Goal: Task Accomplishment & Management: Complete application form

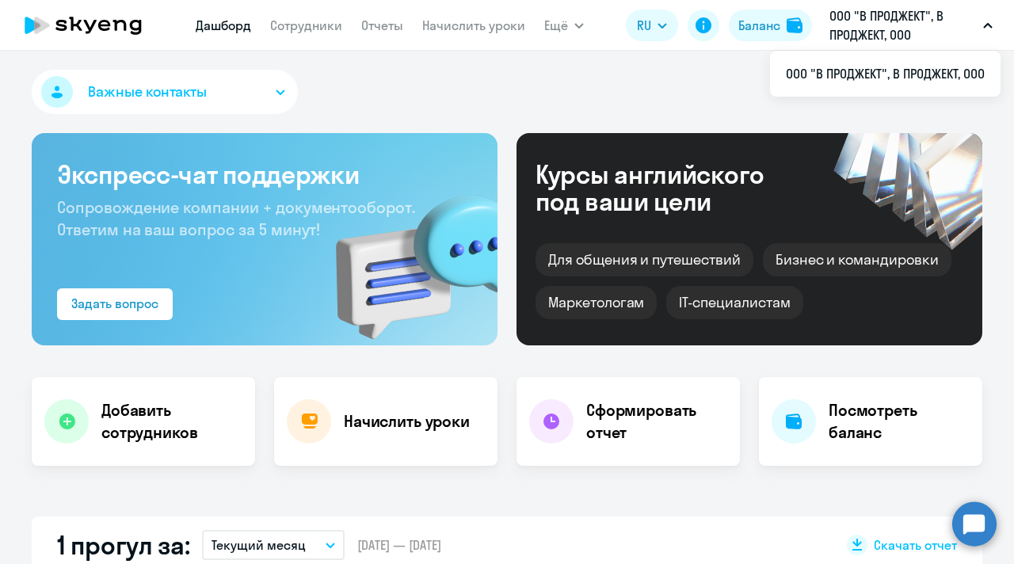
select select "30"
click at [292, 29] on link "Сотрудники" at bounding box center [306, 25] width 72 height 16
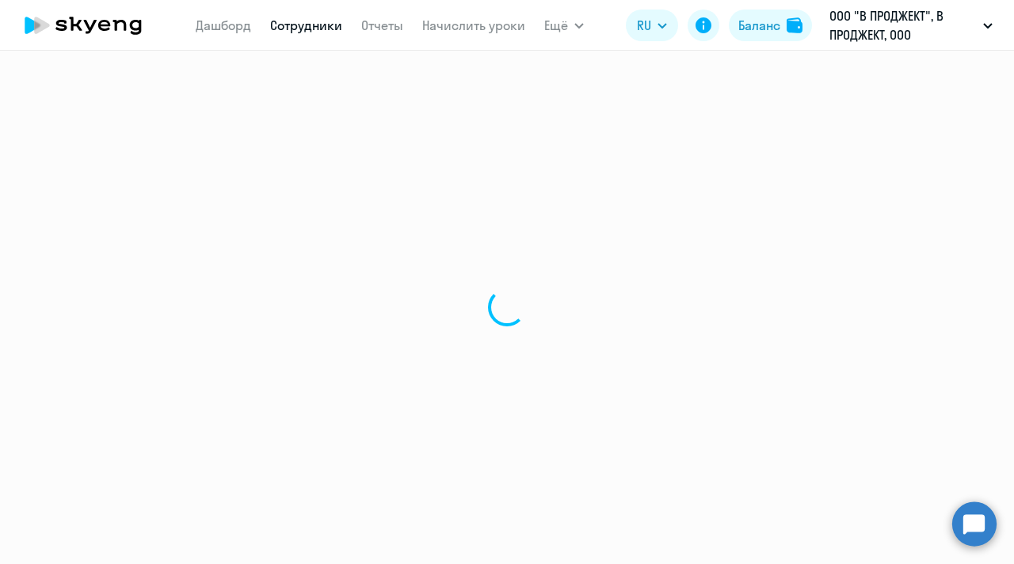
select select "30"
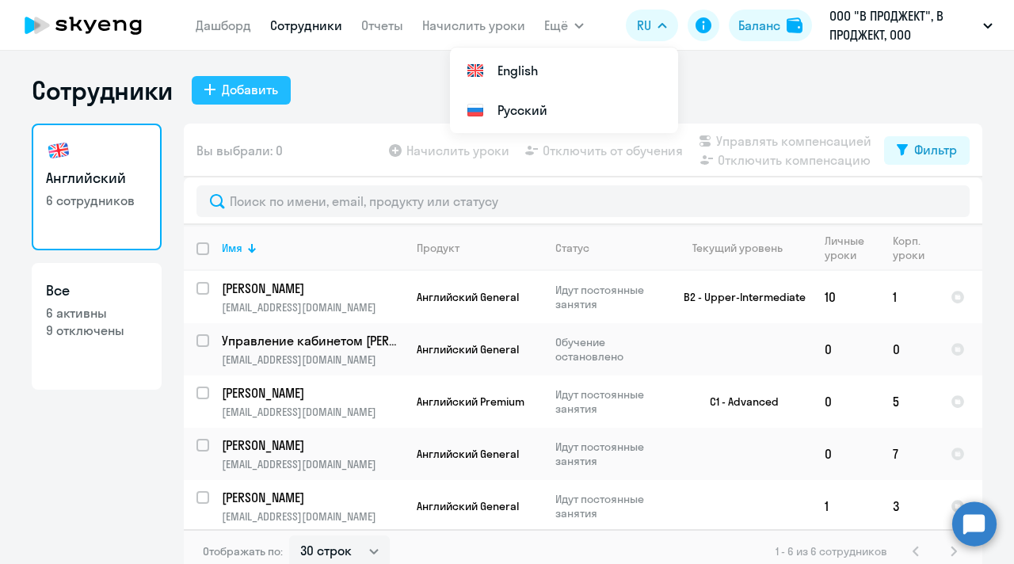
click at [238, 94] on div "Добавить" at bounding box center [250, 89] width 56 height 19
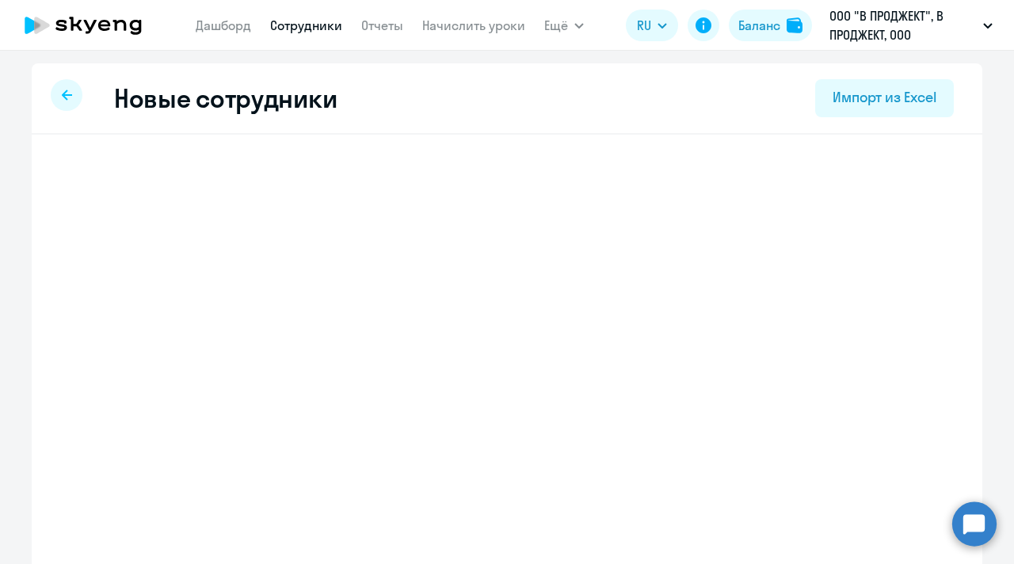
select select "english_adult_not_native_speaker"
select select "3"
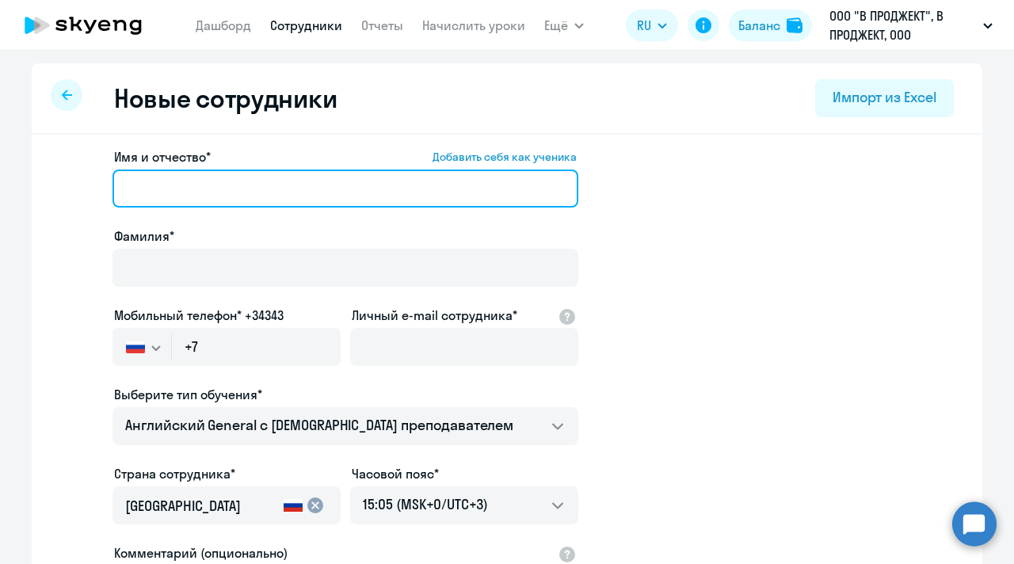
click at [199, 193] on input "Имя и отчество* Добавить себя как ученика" at bounding box center [345, 189] width 466 height 38
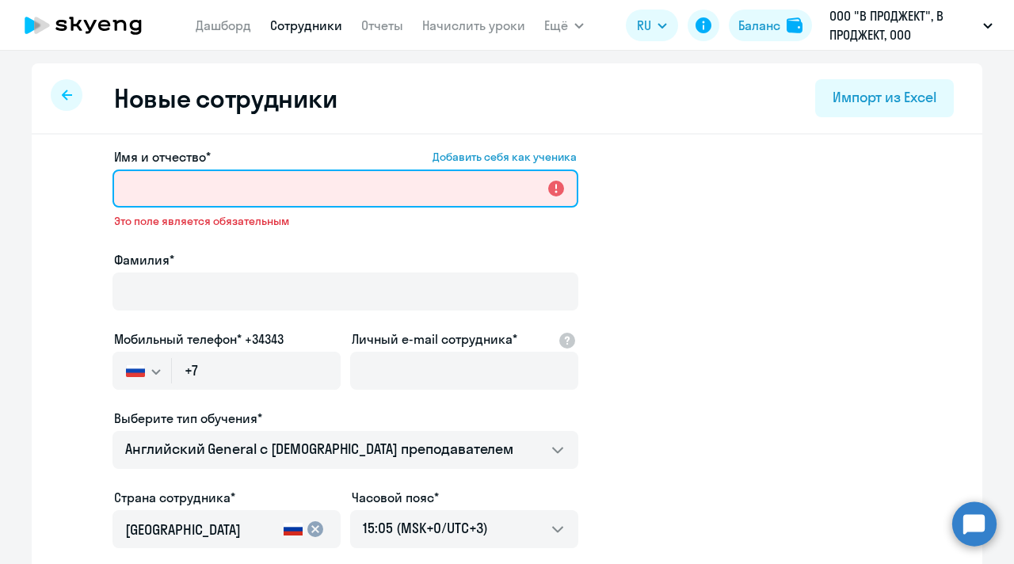
paste input "[PERSON_NAME]"
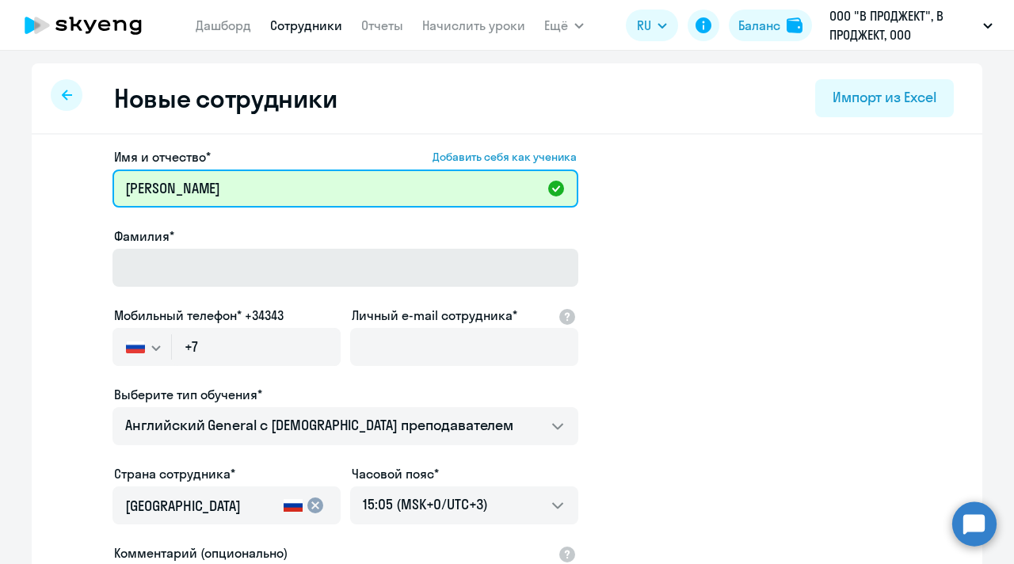
type input "[PERSON_NAME]"
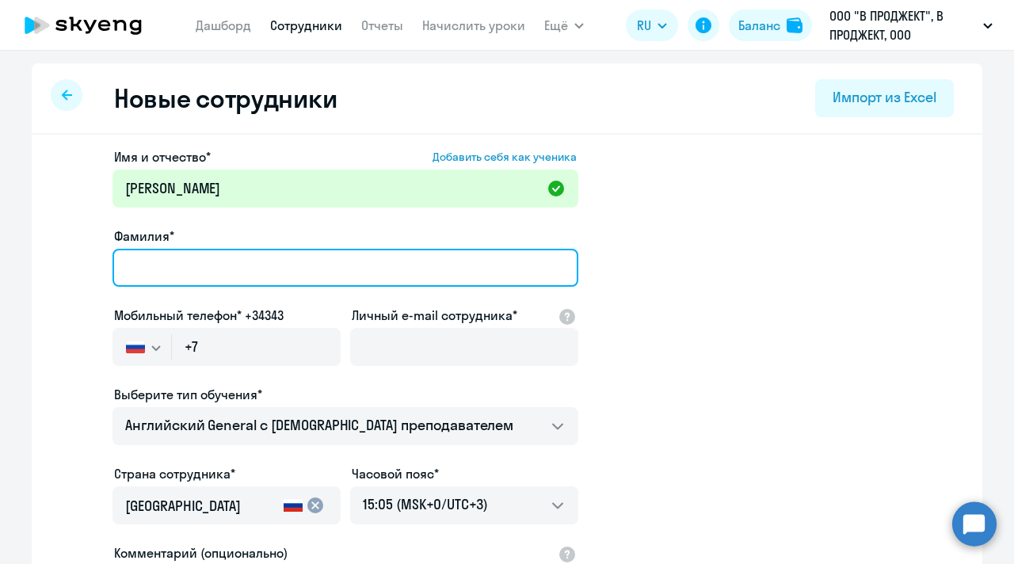
paste input "[PERSON_NAME]"
type input "[PERSON_NAME]"
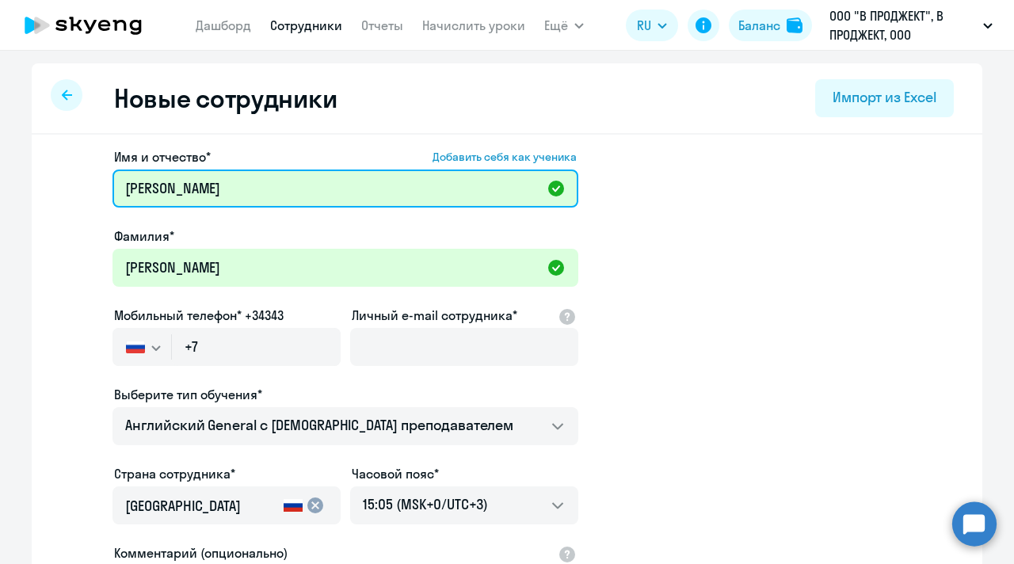
drag, startPoint x: 173, startPoint y: 187, endPoint x: 57, endPoint y: 177, distance: 116.1
click at [74, 177] on app-new-student-form "Имя и отчество* Добавить себя как ученика [PERSON_NAME]* [PERSON_NAME] телефон*…" at bounding box center [507, 429] width 900 height 565
type input "[PERSON_NAME]"
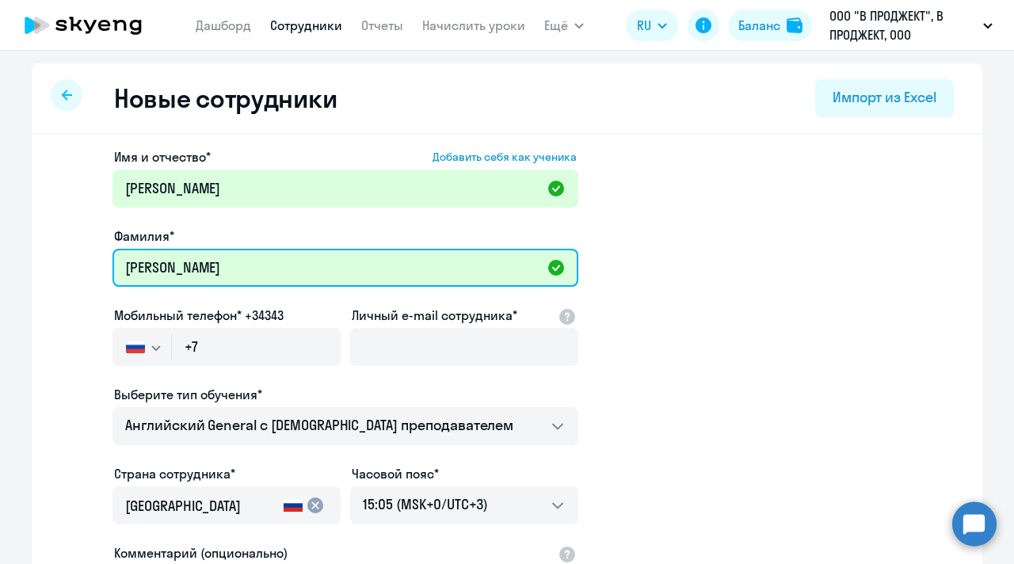
drag, startPoint x: 179, startPoint y: 267, endPoint x: 409, endPoint y: 292, distance: 231.1
click at [400, 290] on div "Фамилия* [PERSON_NAME]" at bounding box center [345, 260] width 466 height 67
drag, startPoint x: 368, startPoint y: 274, endPoint x: 172, endPoint y: 264, distance: 195.9
click at [172, 264] on input "[PERSON_NAME]" at bounding box center [345, 268] width 466 height 38
type input "[PERSON_NAME]"
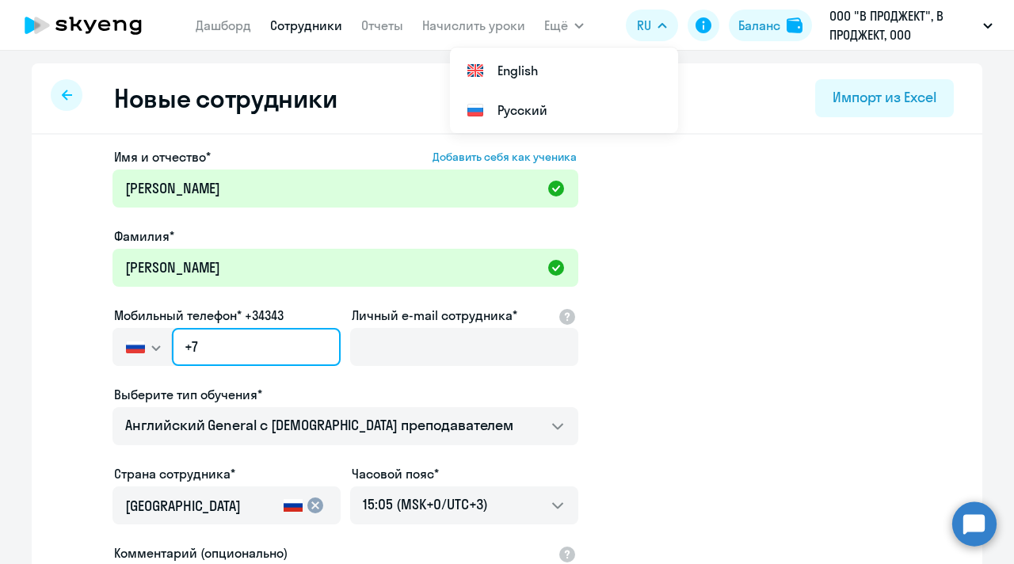
click at [217, 355] on input "+7" at bounding box center [256, 347] width 169 height 38
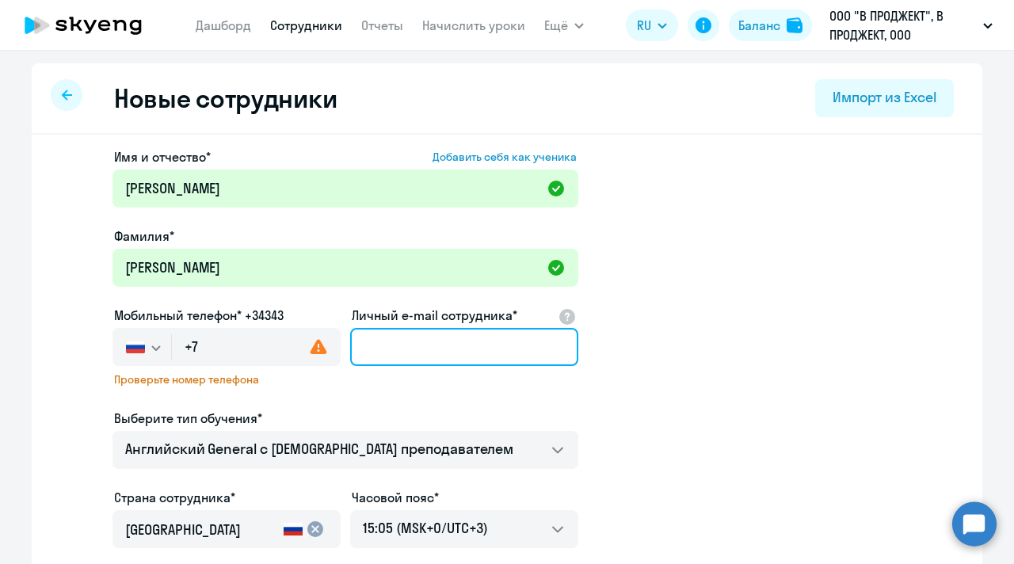
click at [374, 342] on input "Личный e-mail сотрудника*" at bounding box center [464, 347] width 228 height 38
paste input "[EMAIL_ADDRESS][DOMAIN_NAME]"
type input "[EMAIL_ADDRESS][DOMAIN_NAME]"
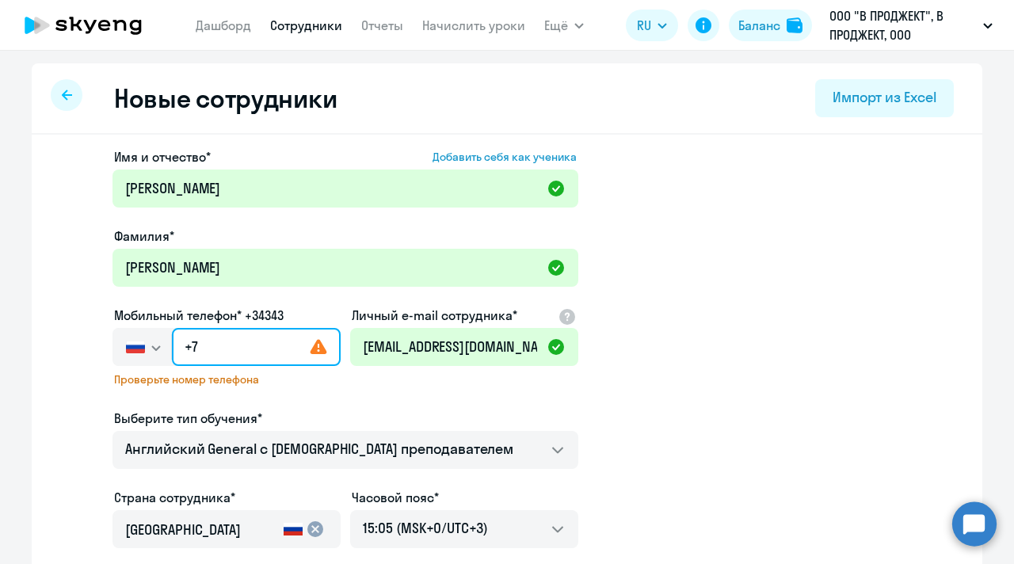
click at [254, 345] on input "+7" at bounding box center [256, 347] width 169 height 38
paste input "[PHONE_NUMBER]"
type input "[PHONE_NUMBER]"
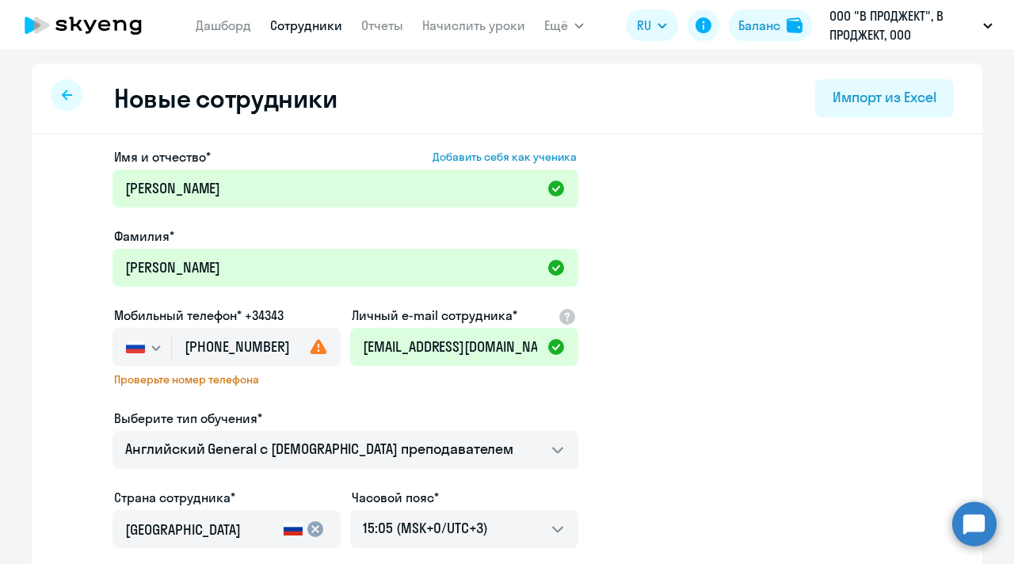
click at [803, 323] on app-new-student-form "Имя и отчество* Добавить себя как ученика [PERSON_NAME]* [PERSON_NAME] Мобильны…" at bounding box center [507, 441] width 900 height 589
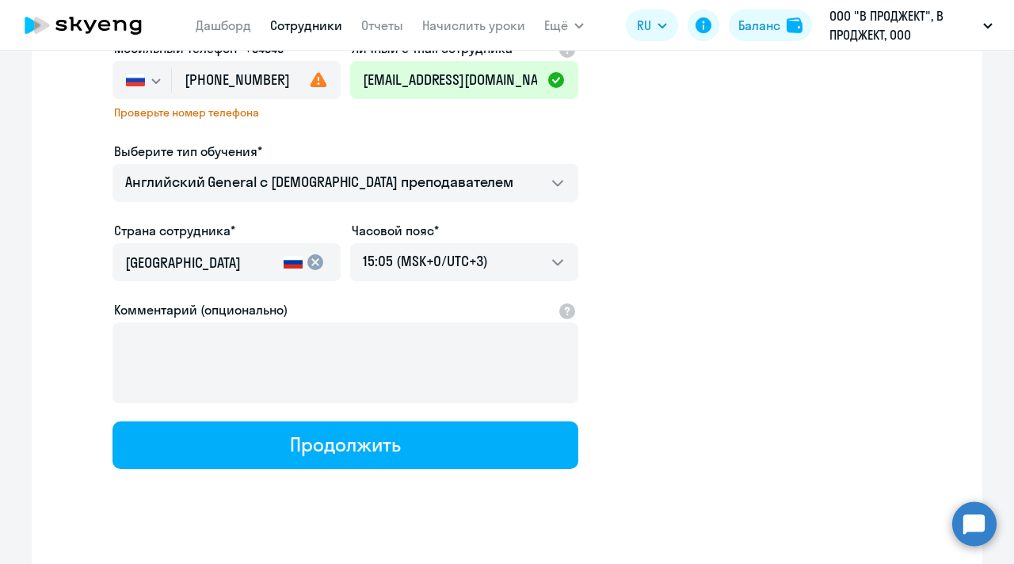
scroll to position [269, 0]
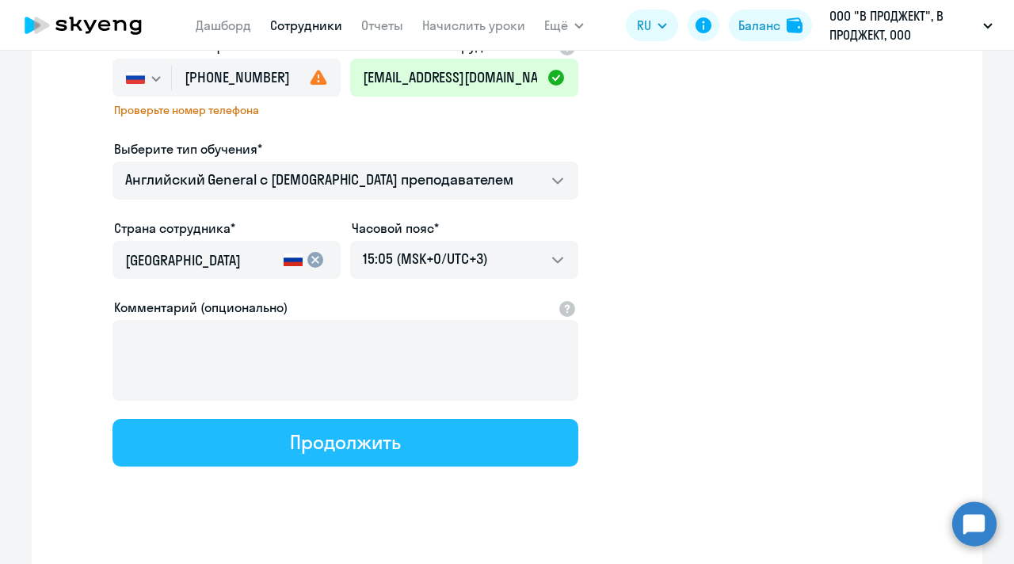
click at [411, 442] on button "Продолжить" at bounding box center [345, 443] width 466 height 48
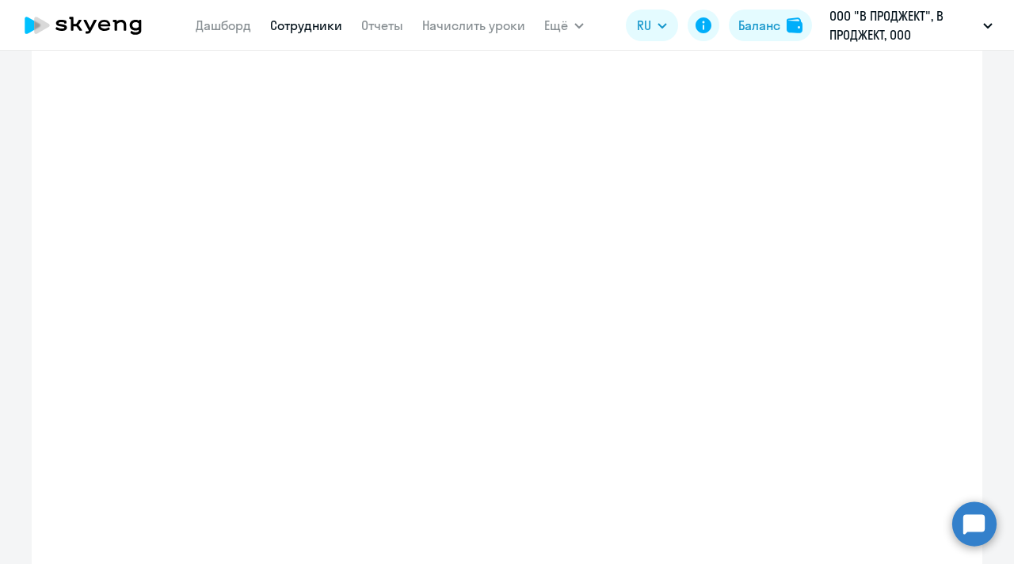
select select "english_adult_not_native_speaker"
select select "3"
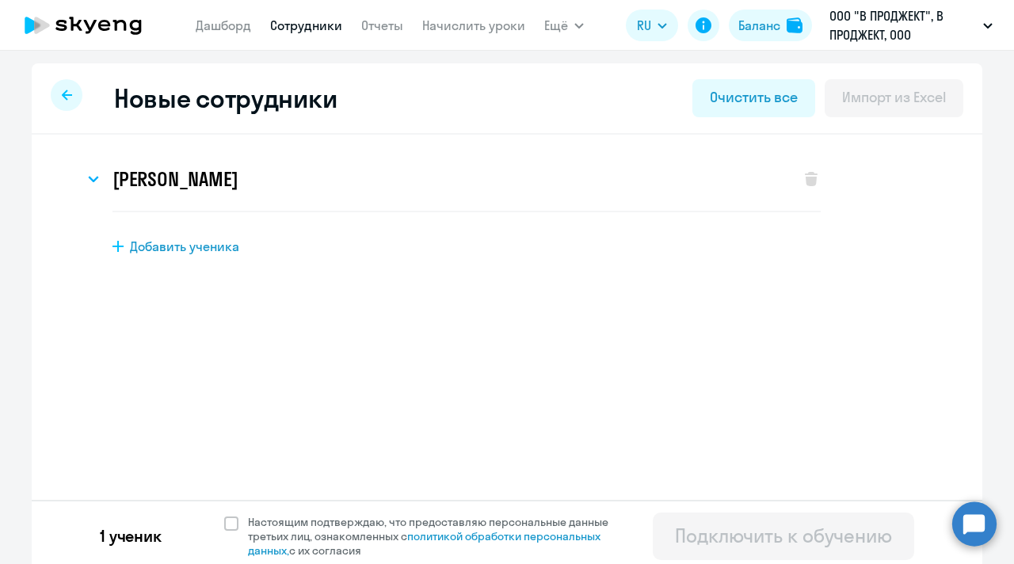
scroll to position [7, 0]
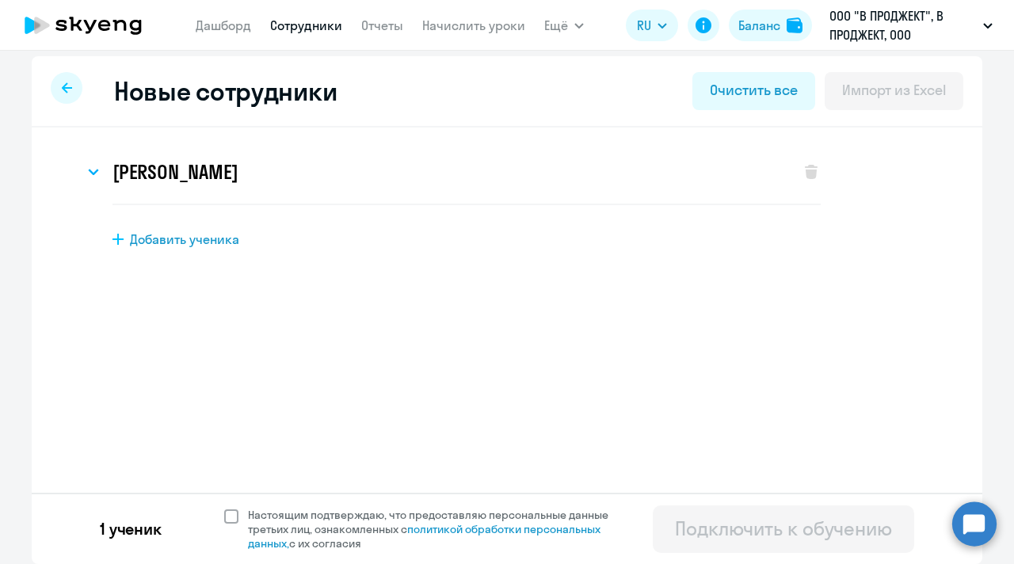
click at [224, 517] on span at bounding box center [231, 516] width 14 height 14
click at [223, 508] on input "Настоящим подтверждаю, что предоставляю персональные данные третьих лиц, ознако…" at bounding box center [223, 507] width 1 height 1
checkbox input "true"
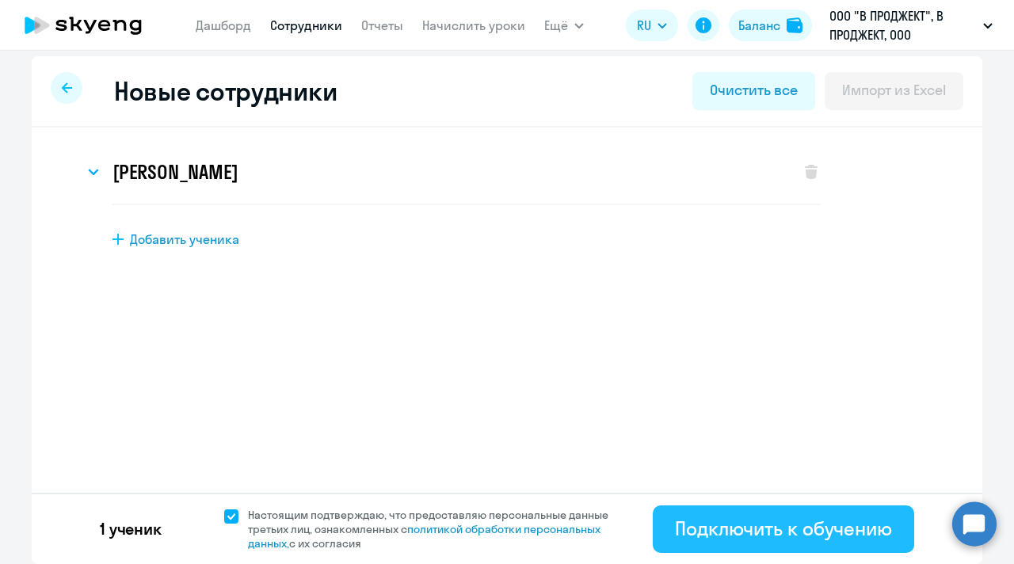
click at [764, 532] on div "Подключить к обучению" at bounding box center [783, 528] width 217 height 25
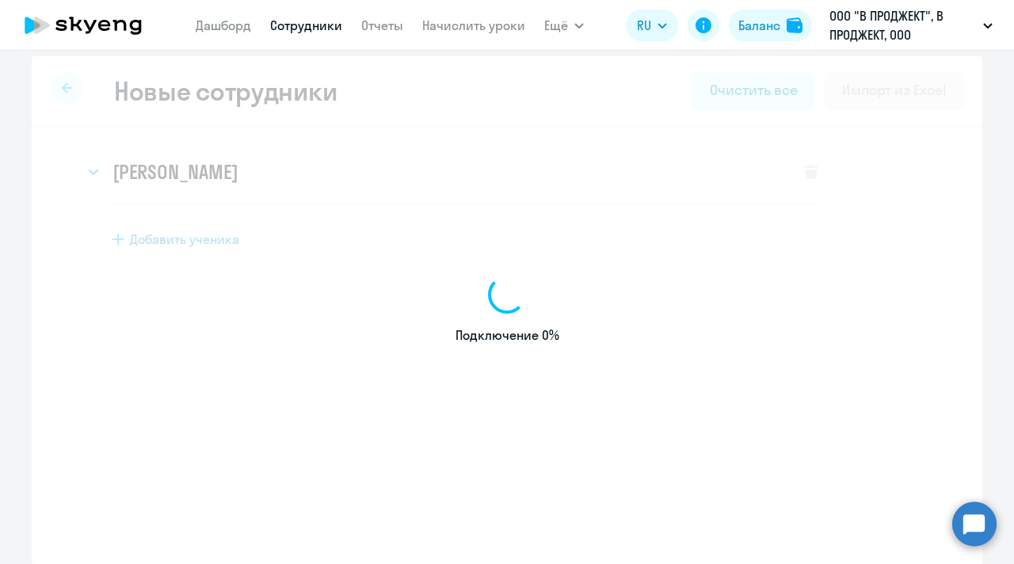
select select "english_adult_not_native_speaker"
select select "3"
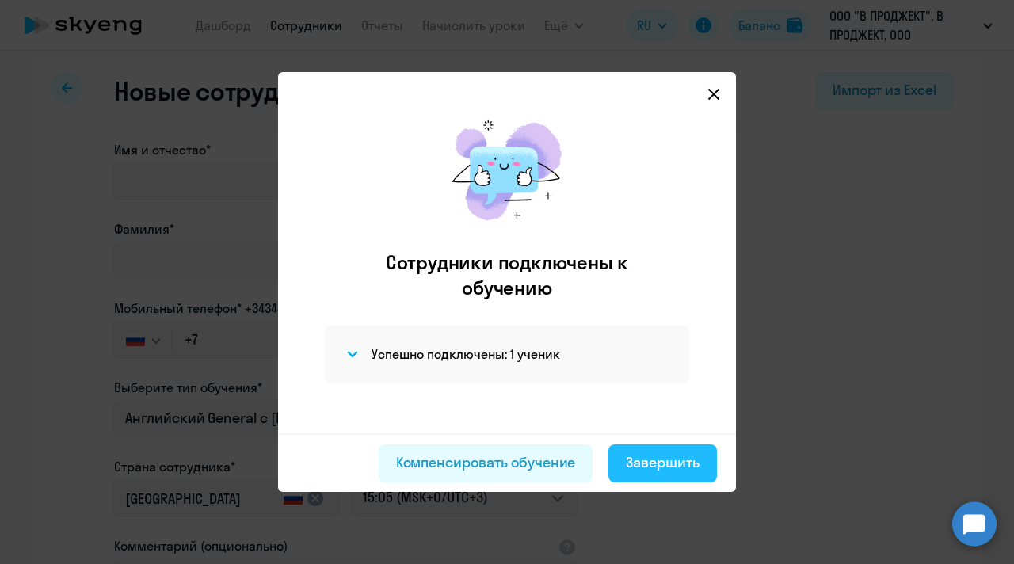
click at [667, 474] on button "Завершить" at bounding box center [662, 463] width 109 height 38
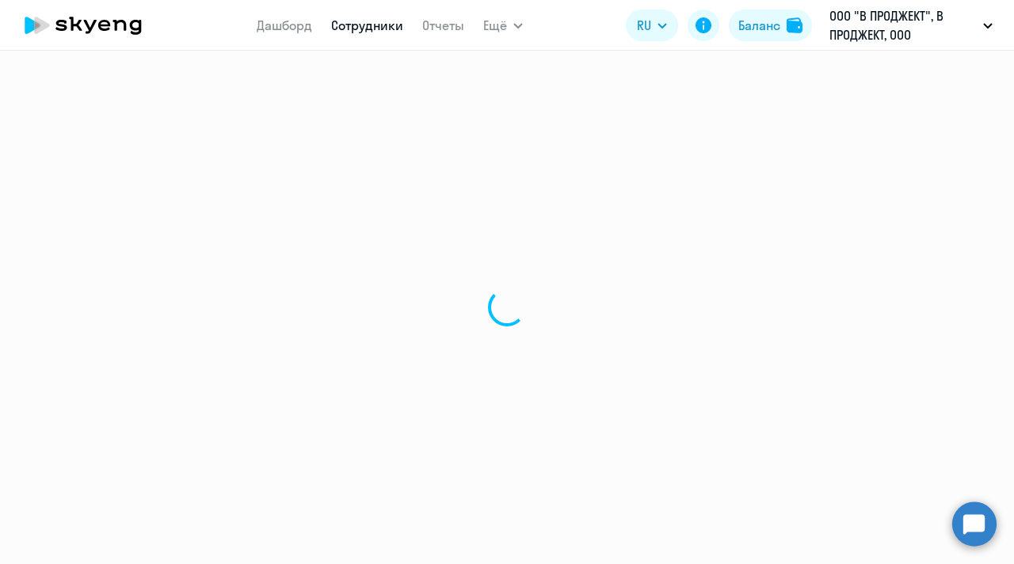
select select "30"
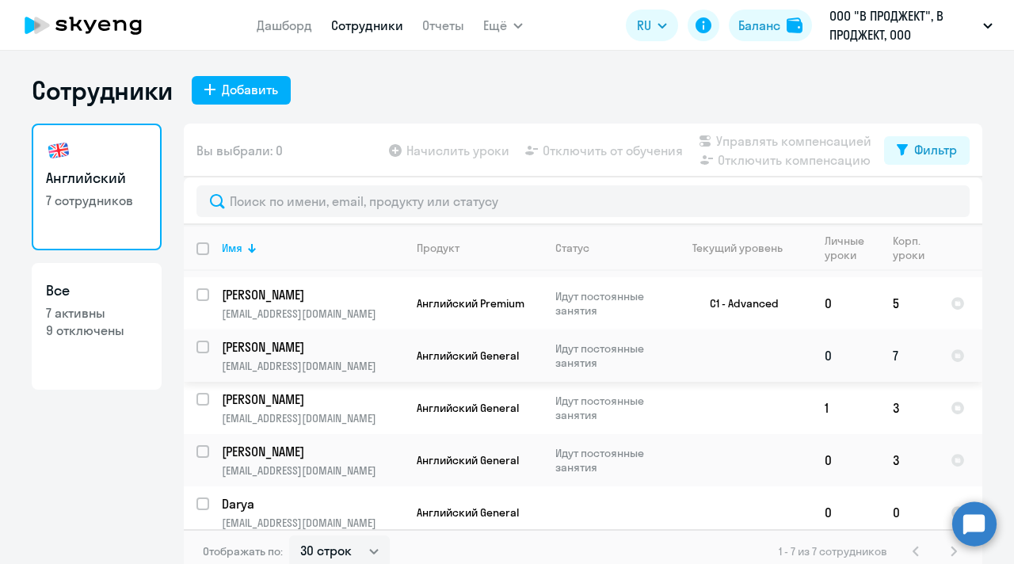
scroll to position [105, 0]
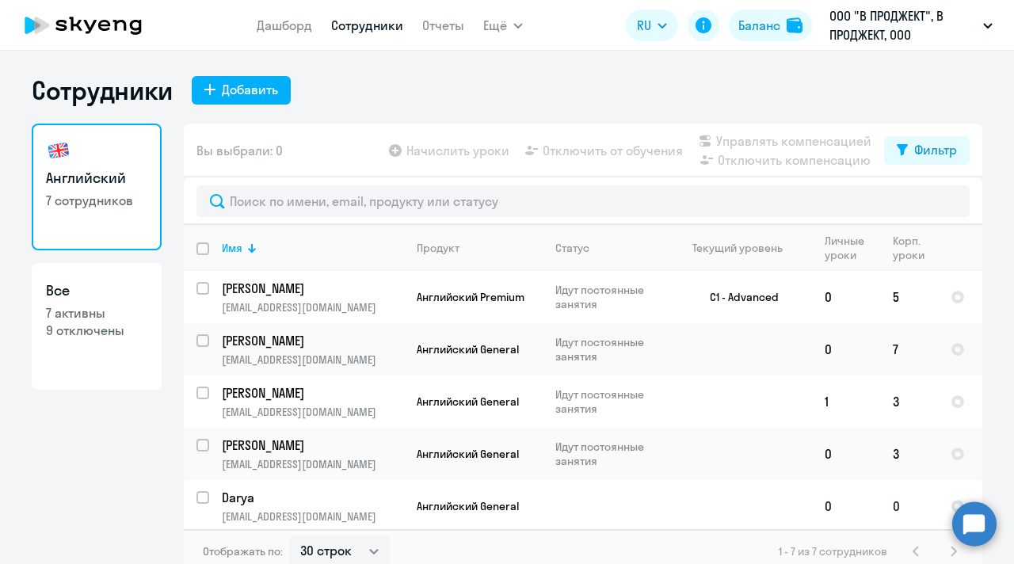
click at [268, 510] on p "[EMAIL_ADDRESS][DOMAIN_NAME]" at bounding box center [312, 516] width 181 height 14
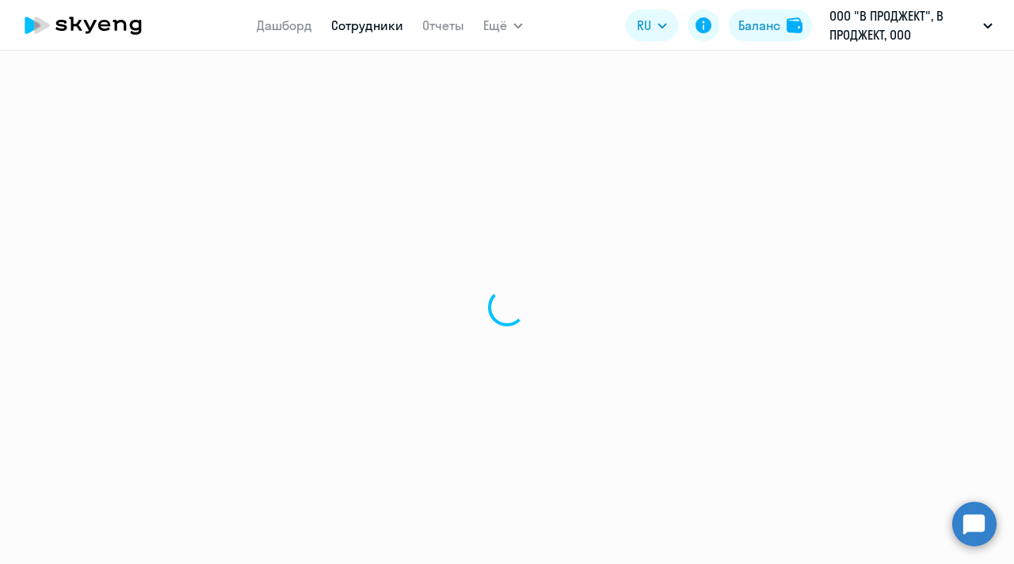
select select "english"
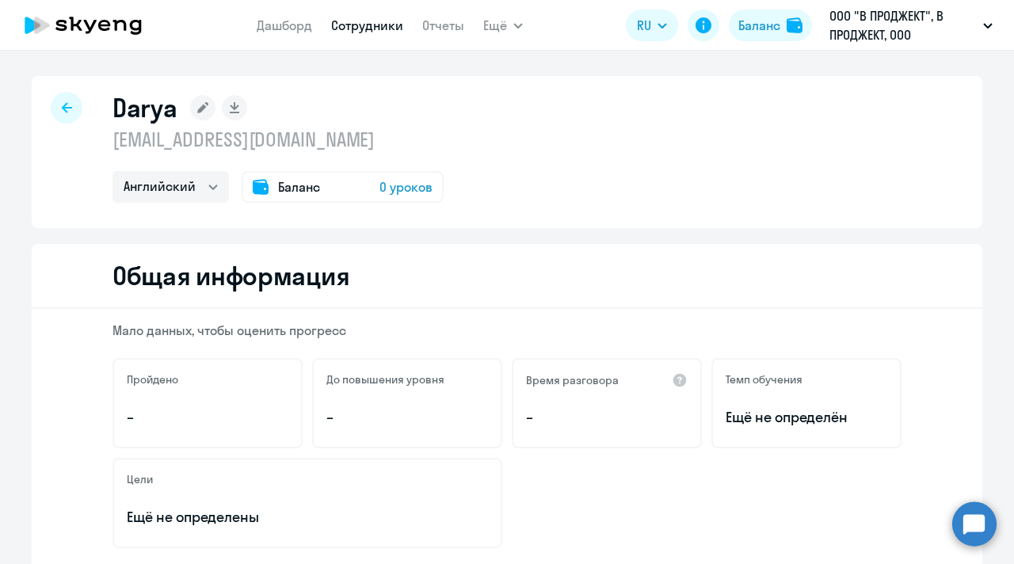
click at [413, 186] on span "0 уроков" at bounding box center [405, 186] width 53 height 19
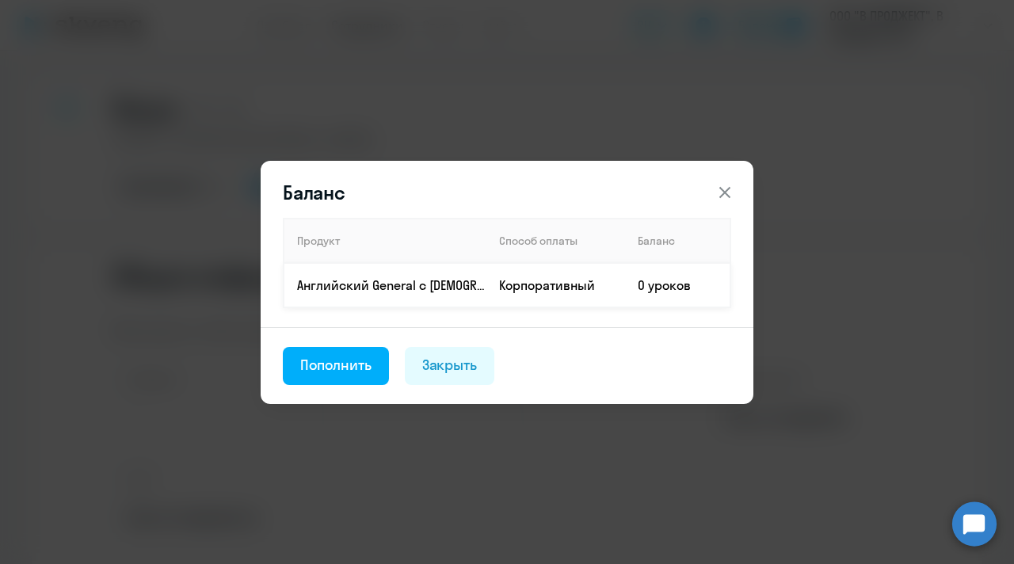
click at [669, 288] on td "0 уроков" at bounding box center [677, 285] width 105 height 44
click at [348, 371] on div "Пополнить" at bounding box center [335, 365] width 71 height 21
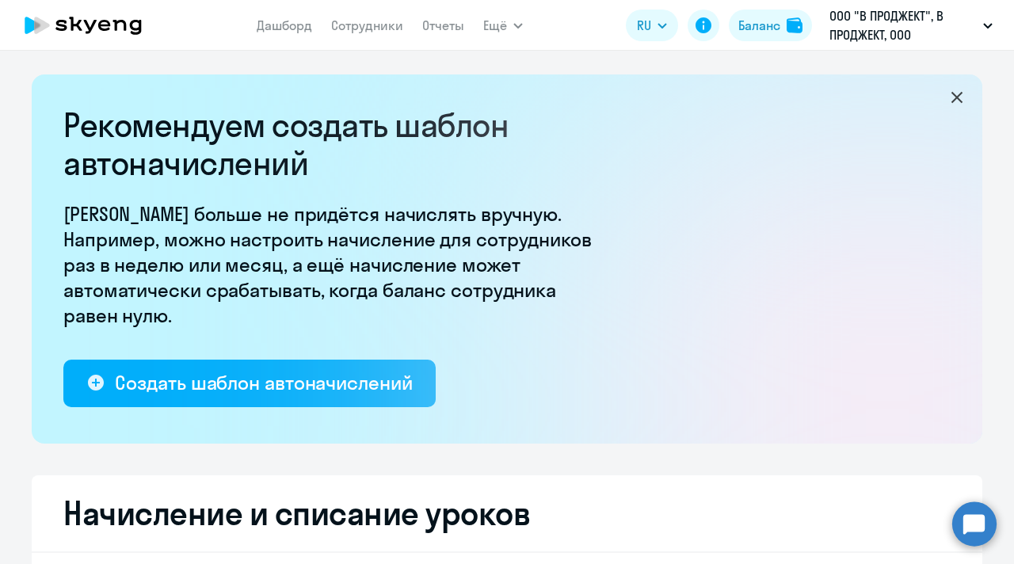
select select "10"
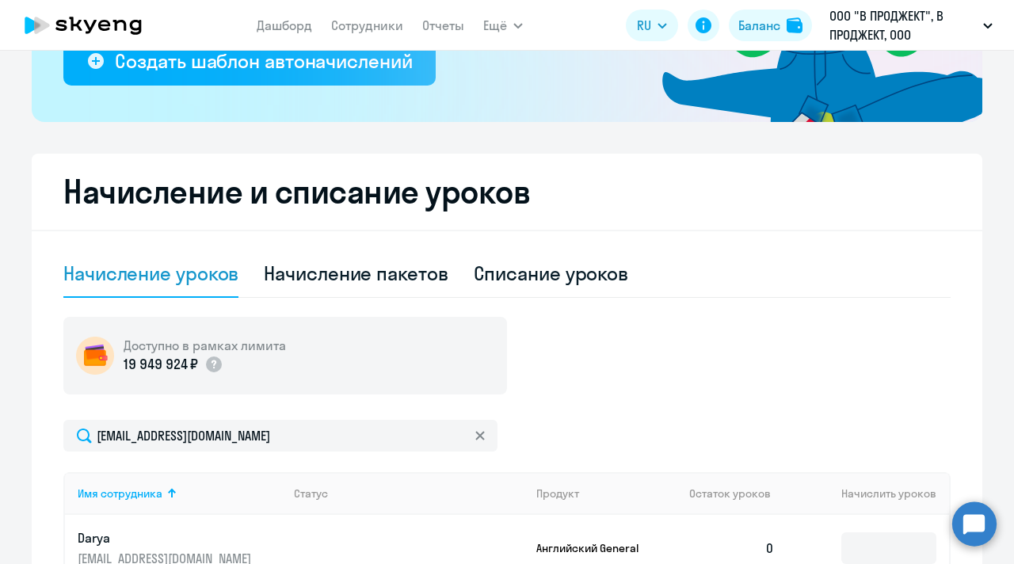
scroll to position [461, 0]
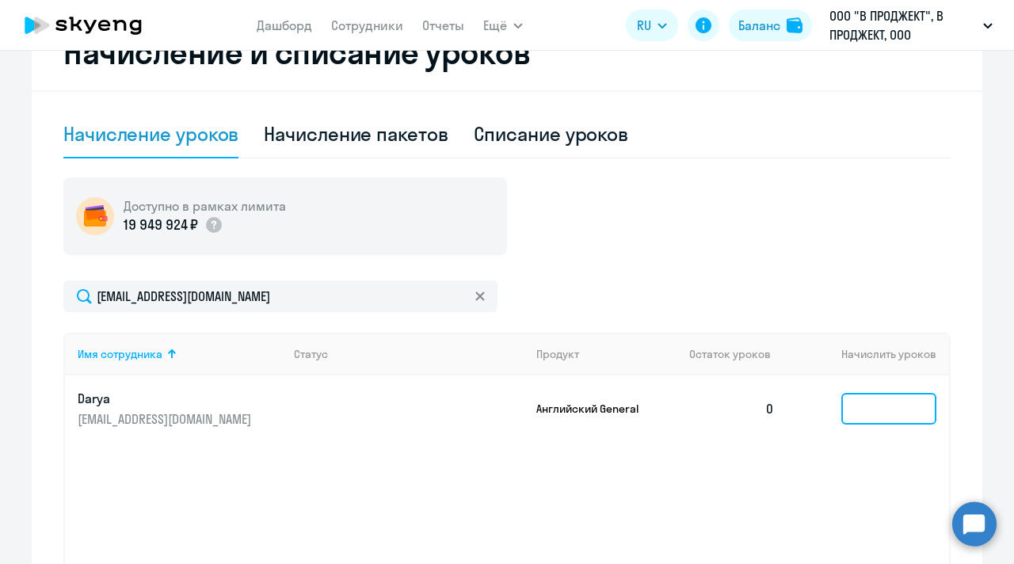
click at [883, 399] on input at bounding box center [888, 409] width 95 height 32
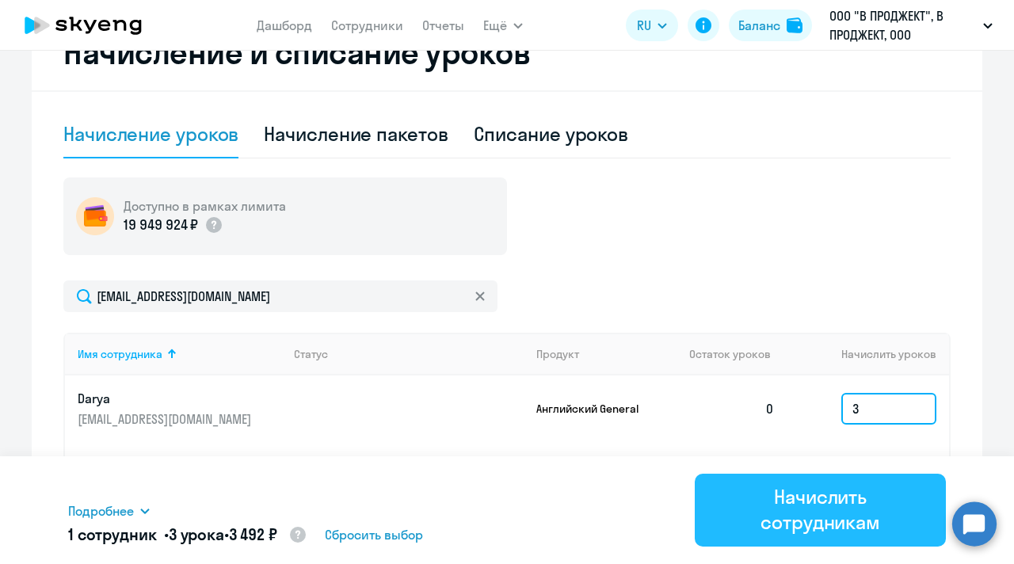
type input "3"
click at [808, 498] on div "Начислить сотрудникам" at bounding box center [820, 509] width 207 height 51
